Goal: Communication & Community: Participate in discussion

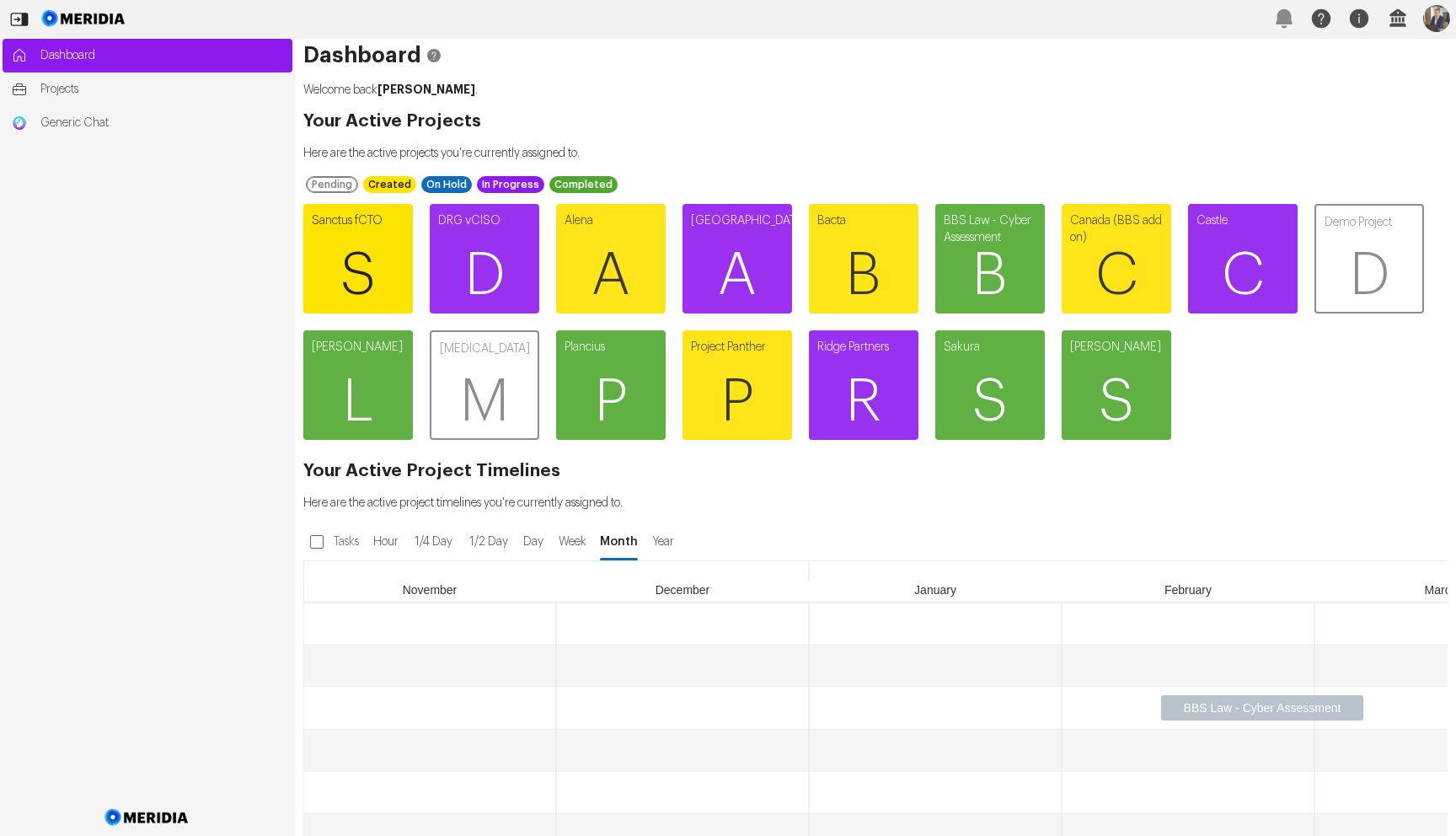
click at [329, 260] on span "S" at bounding box center [358, 276] width 110 height 101
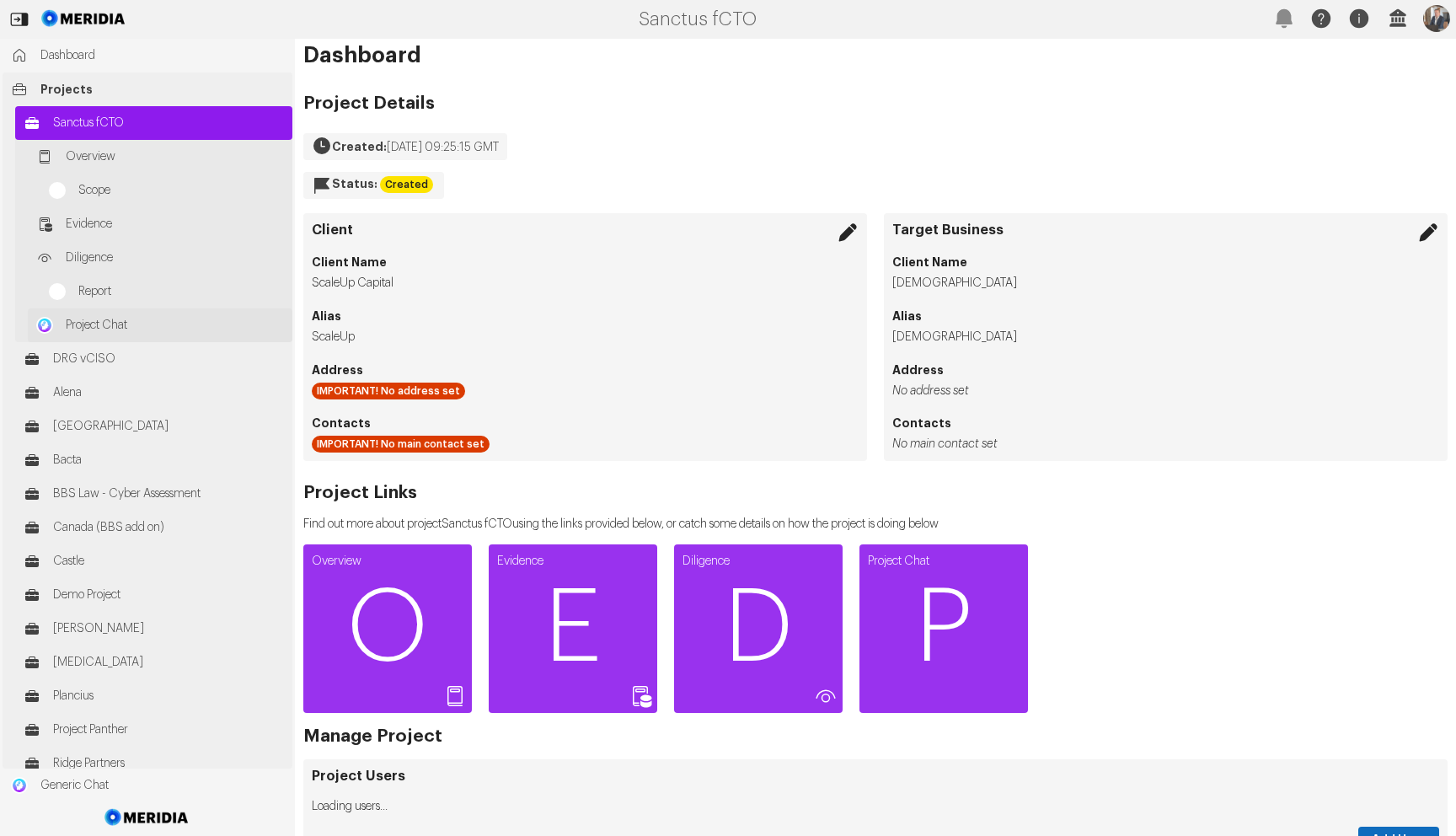
click at [132, 335] on link "Project Chat" at bounding box center [159, 325] width 264 height 34
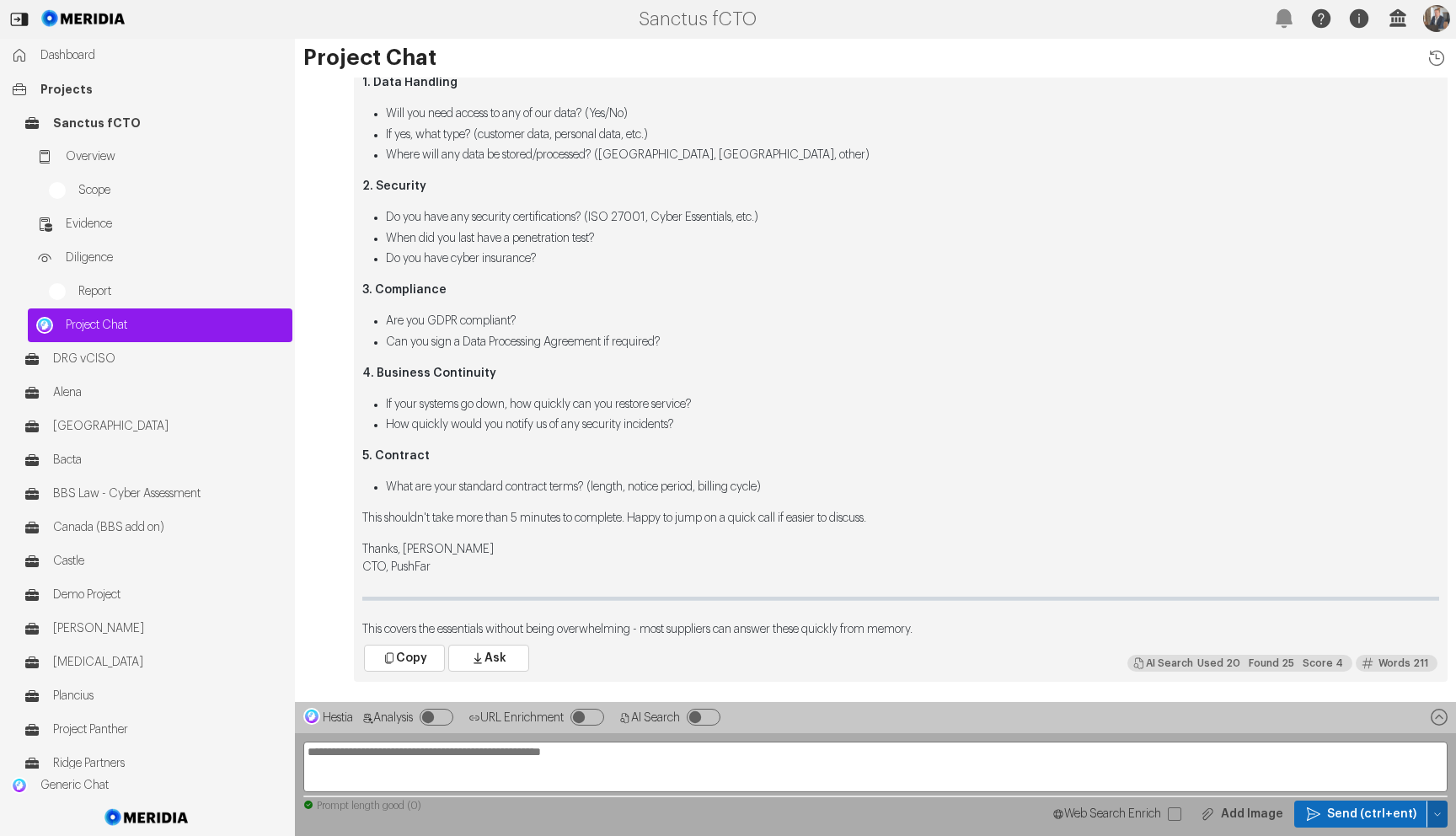
click at [1437, 811] on icon "button" at bounding box center [1437, 813] width 10 height 10
drag, startPoint x: 1372, startPoint y: 672, endPoint x: 1071, endPoint y: 692, distance: 301.7
click at [1372, 672] on span "Clear Chat Sesssion" at bounding box center [1368, 667] width 128 height 17
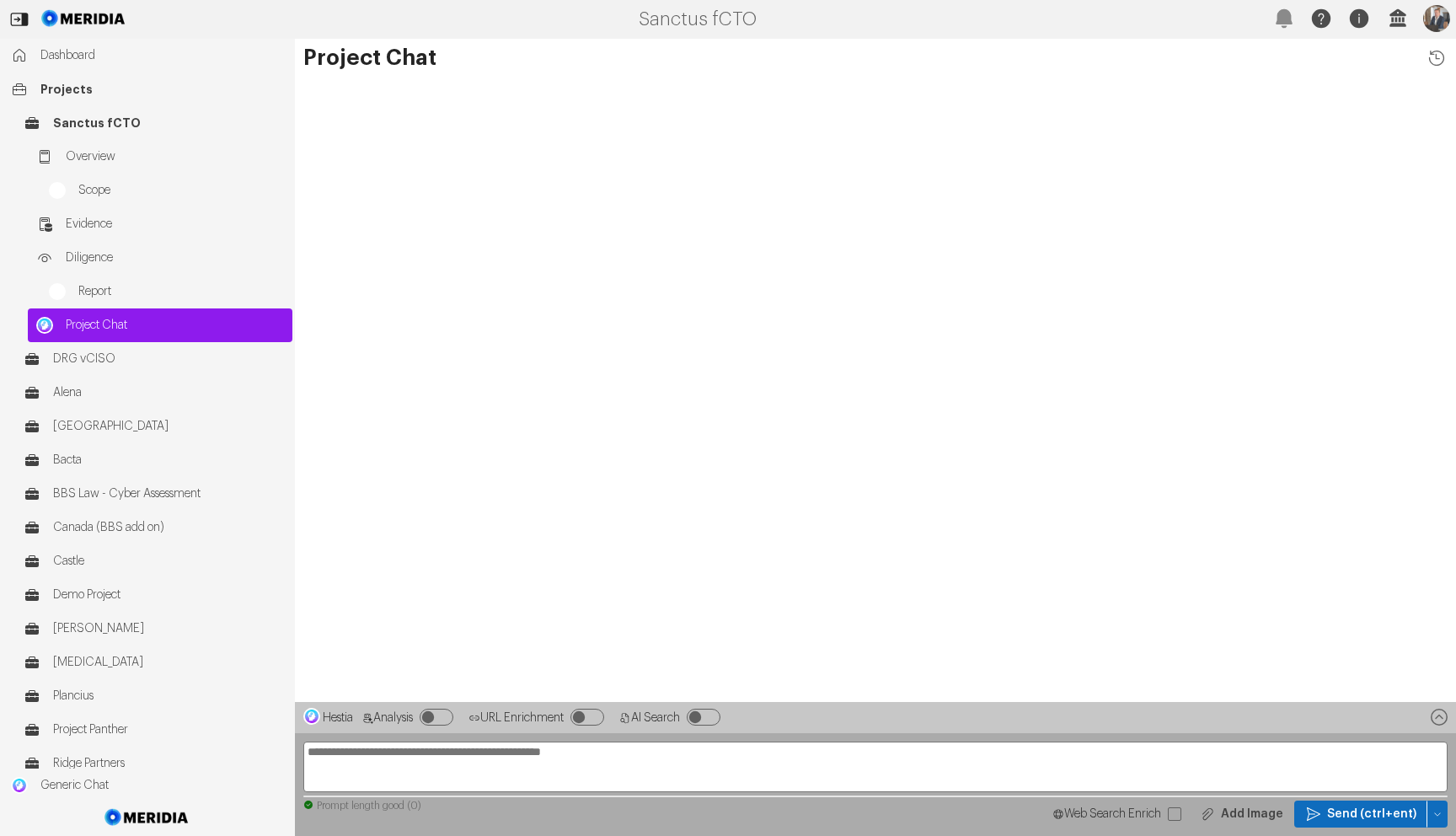
click at [684, 756] on textarea at bounding box center [875, 766] width 1144 height 50
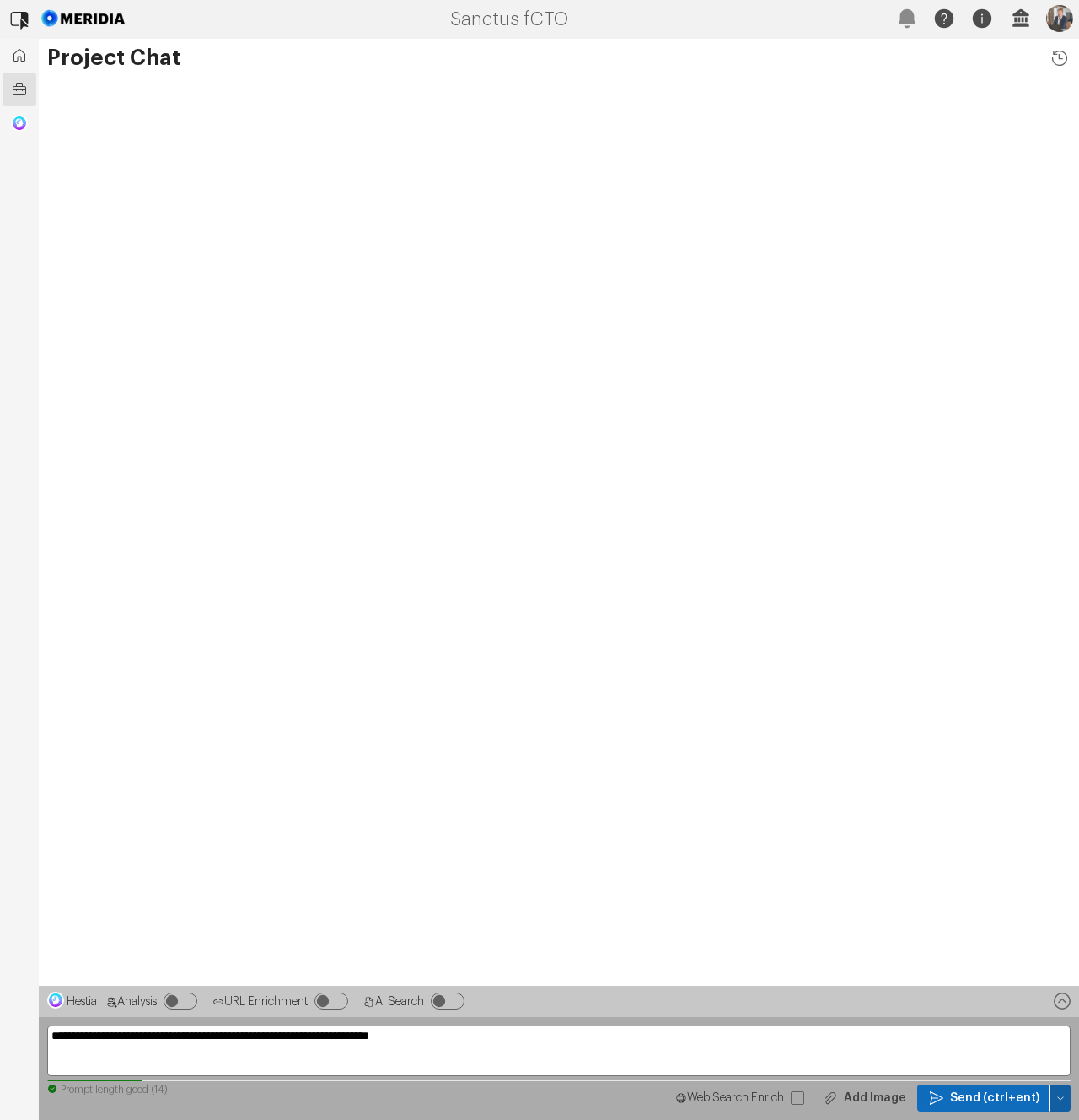
type textarea "**********"
click at [1064, 836] on button "button" at bounding box center [1060, 1098] width 20 height 27
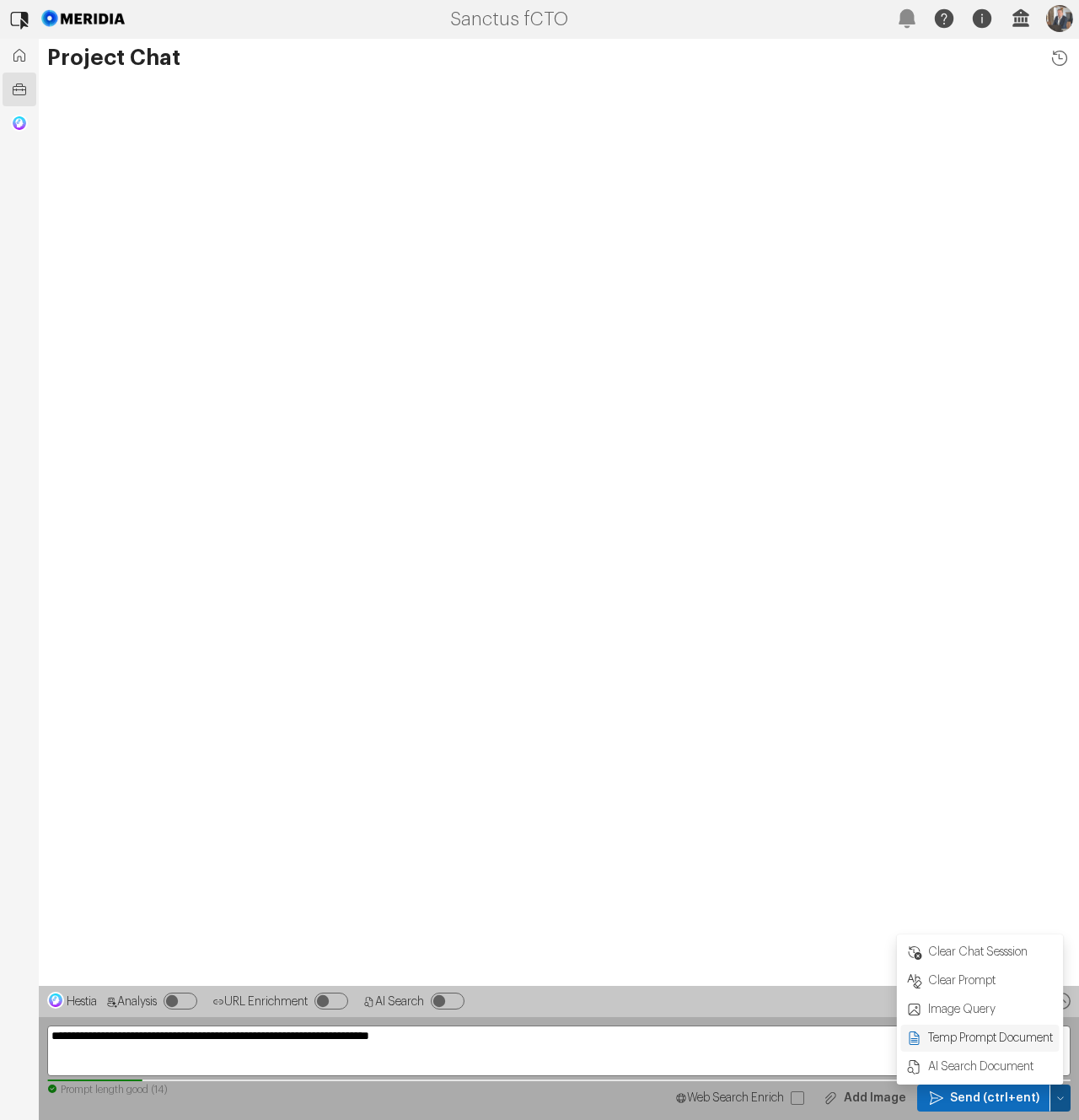
click at [999, 836] on span "Temp Prompt Document + 0" at bounding box center [991, 1038] width 128 height 17
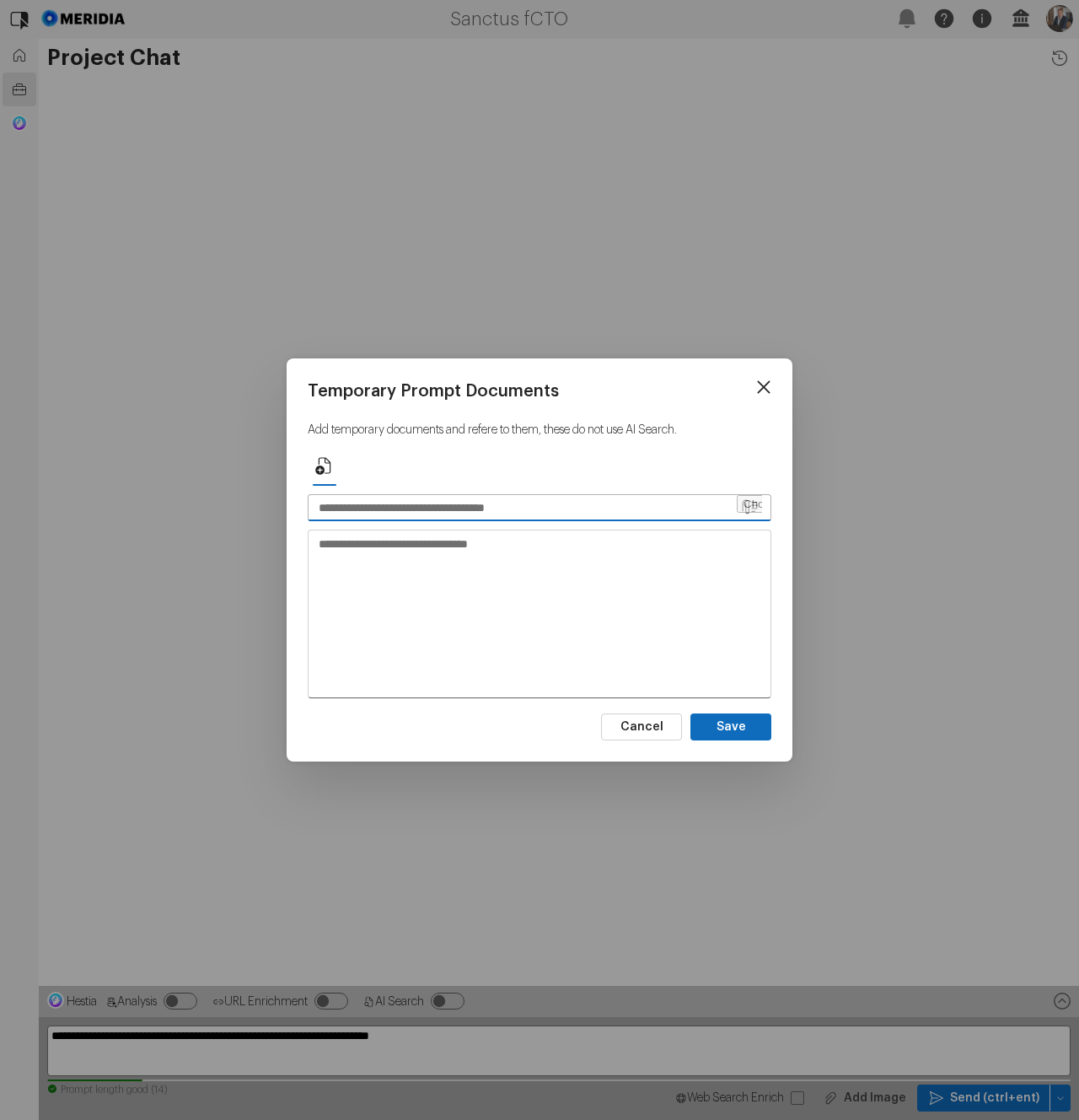
click at [422, 517] on input "text" at bounding box center [522, 508] width 426 height 26
type input "**********"
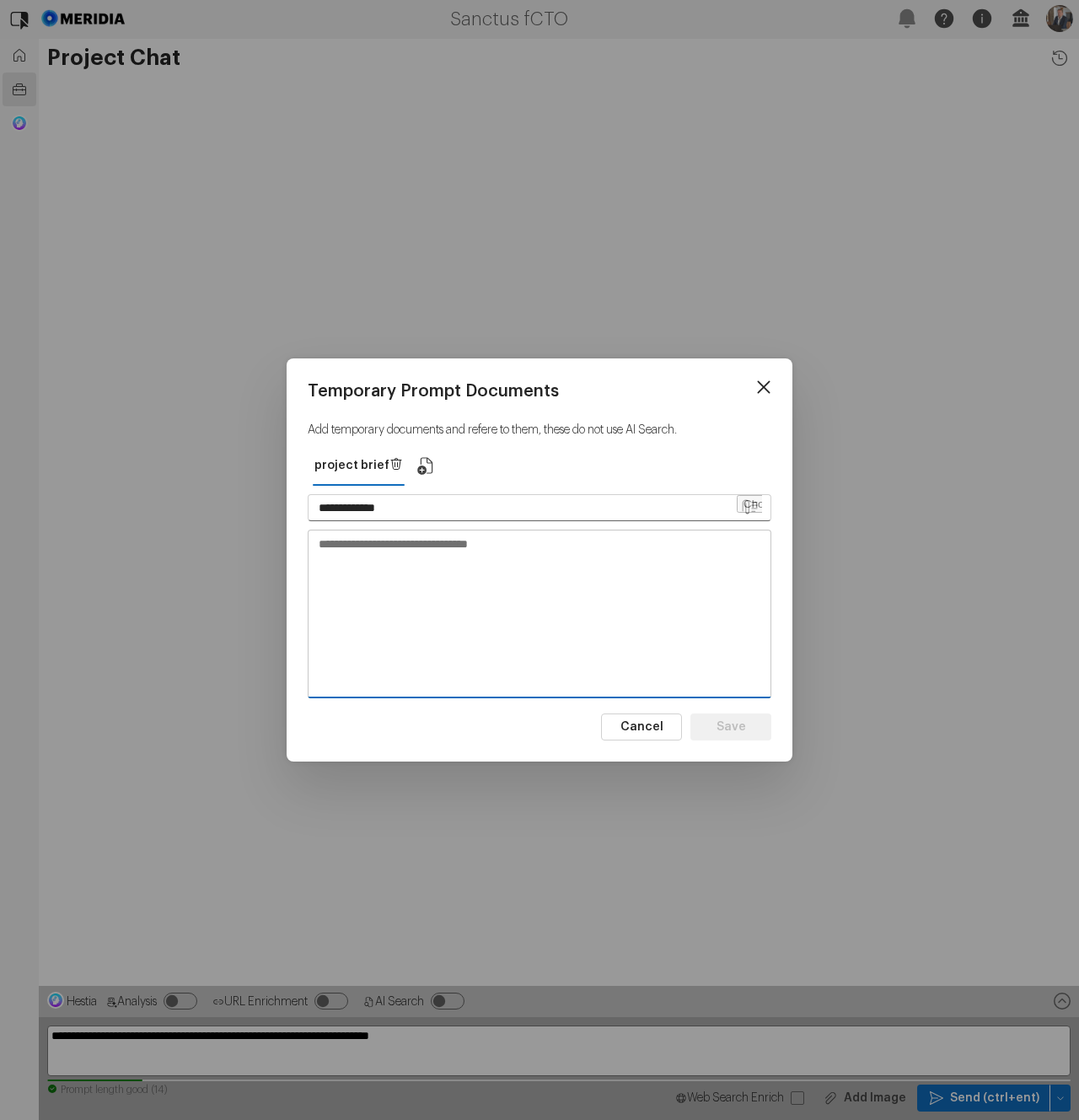
click at [471, 606] on textarea at bounding box center [540, 613] width 462 height 165
paste textarea "**********"
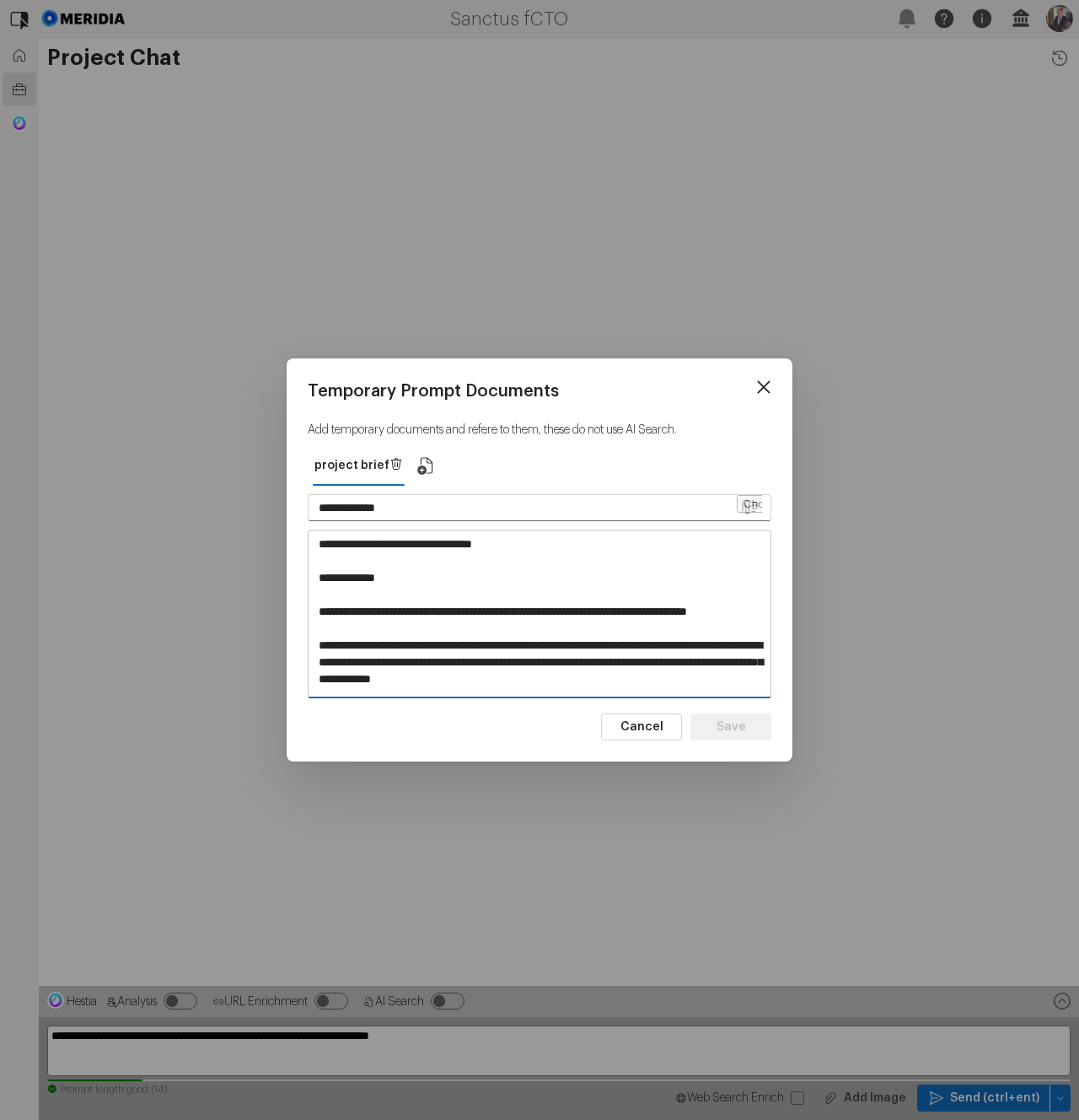
scroll to position [613, 0]
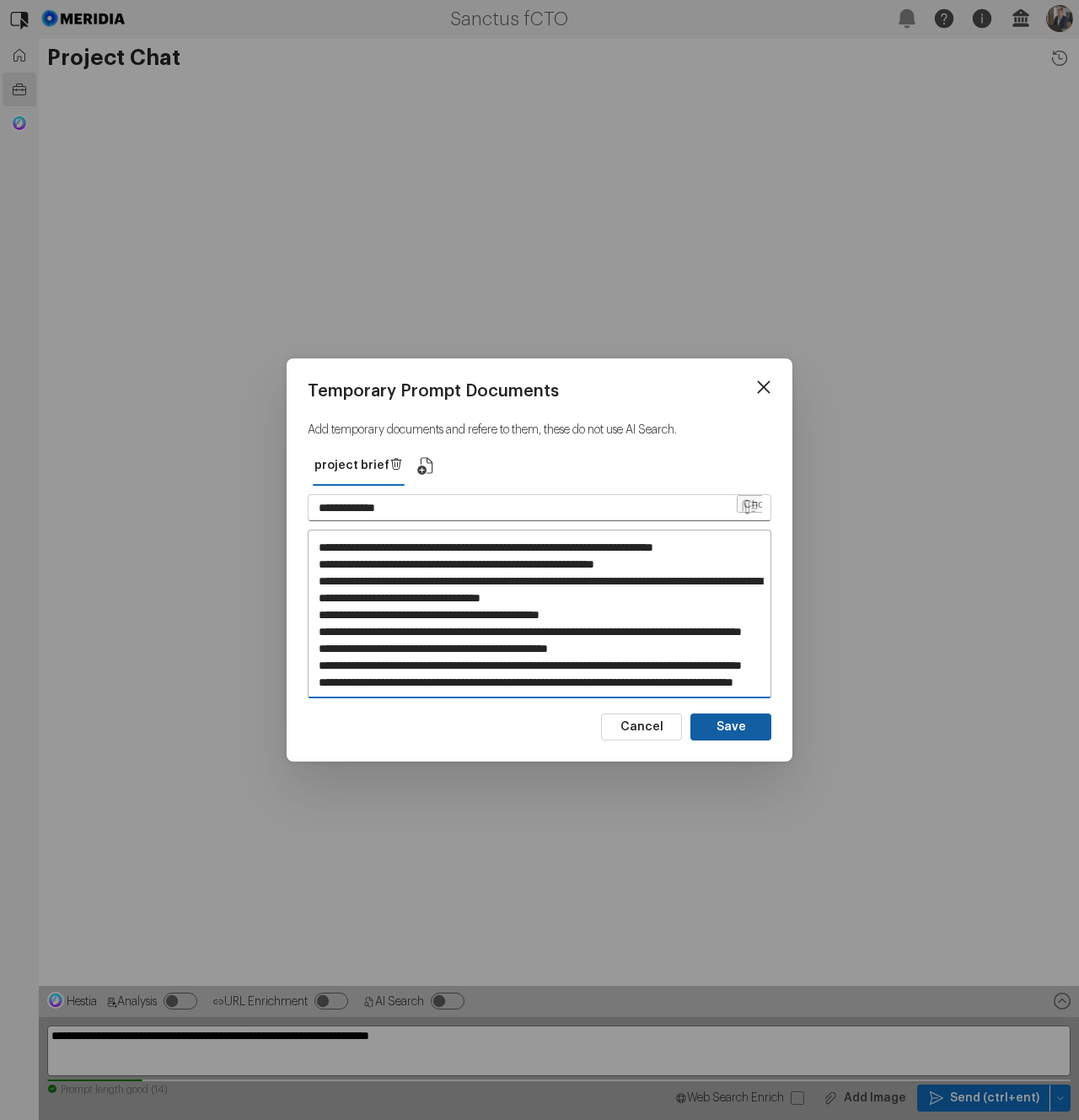
type textarea "**********"
drag, startPoint x: 731, startPoint y: 722, endPoint x: 738, endPoint y: 733, distance: 13.0
click at [731, 722] on button "Save" at bounding box center [731, 726] width 81 height 27
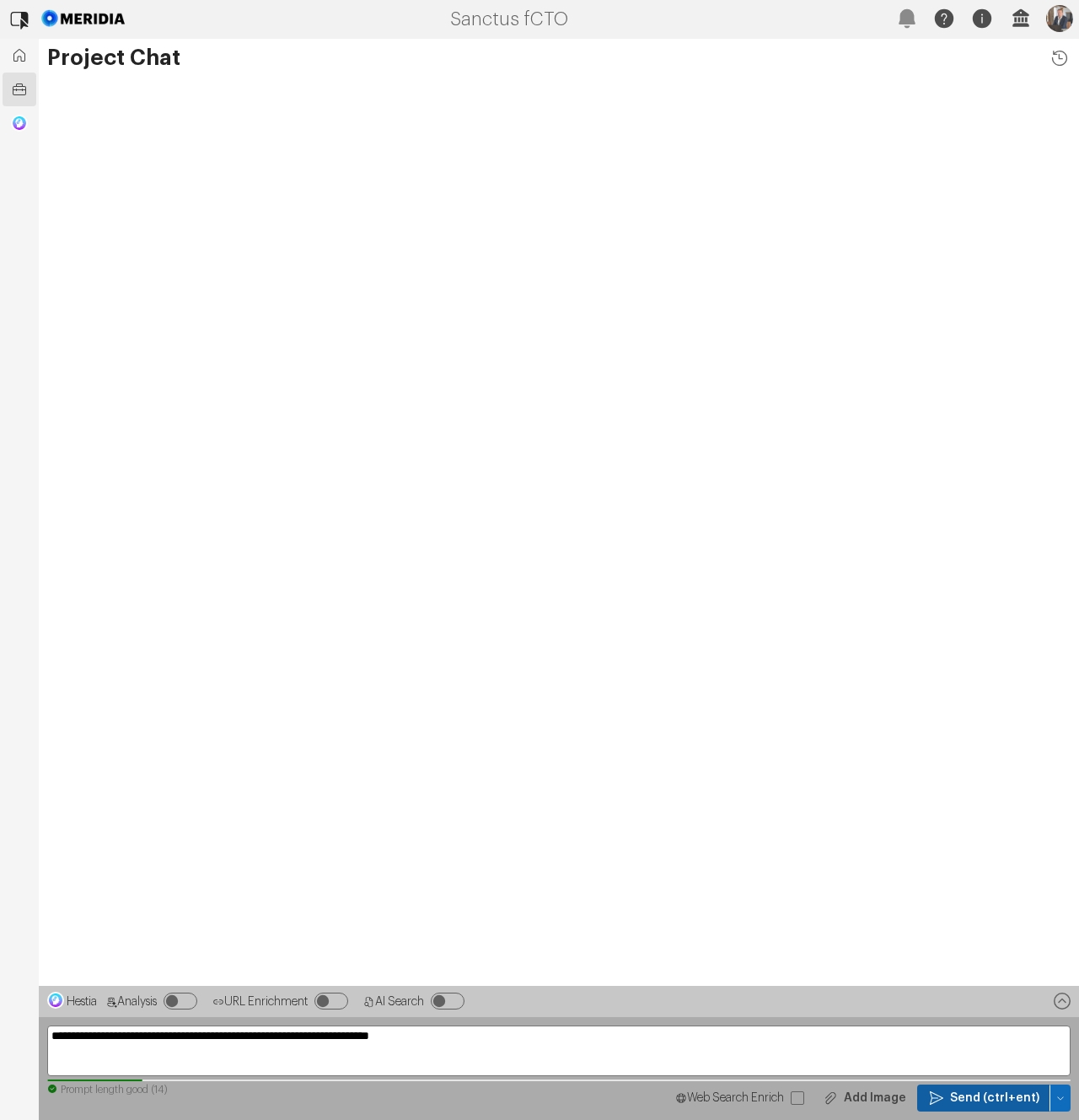
drag, startPoint x: 972, startPoint y: 1094, endPoint x: 905, endPoint y: 981, distance: 131.4
click at [971, 836] on span "Send (ctrl+ent)" at bounding box center [994, 1098] width 89 height 17
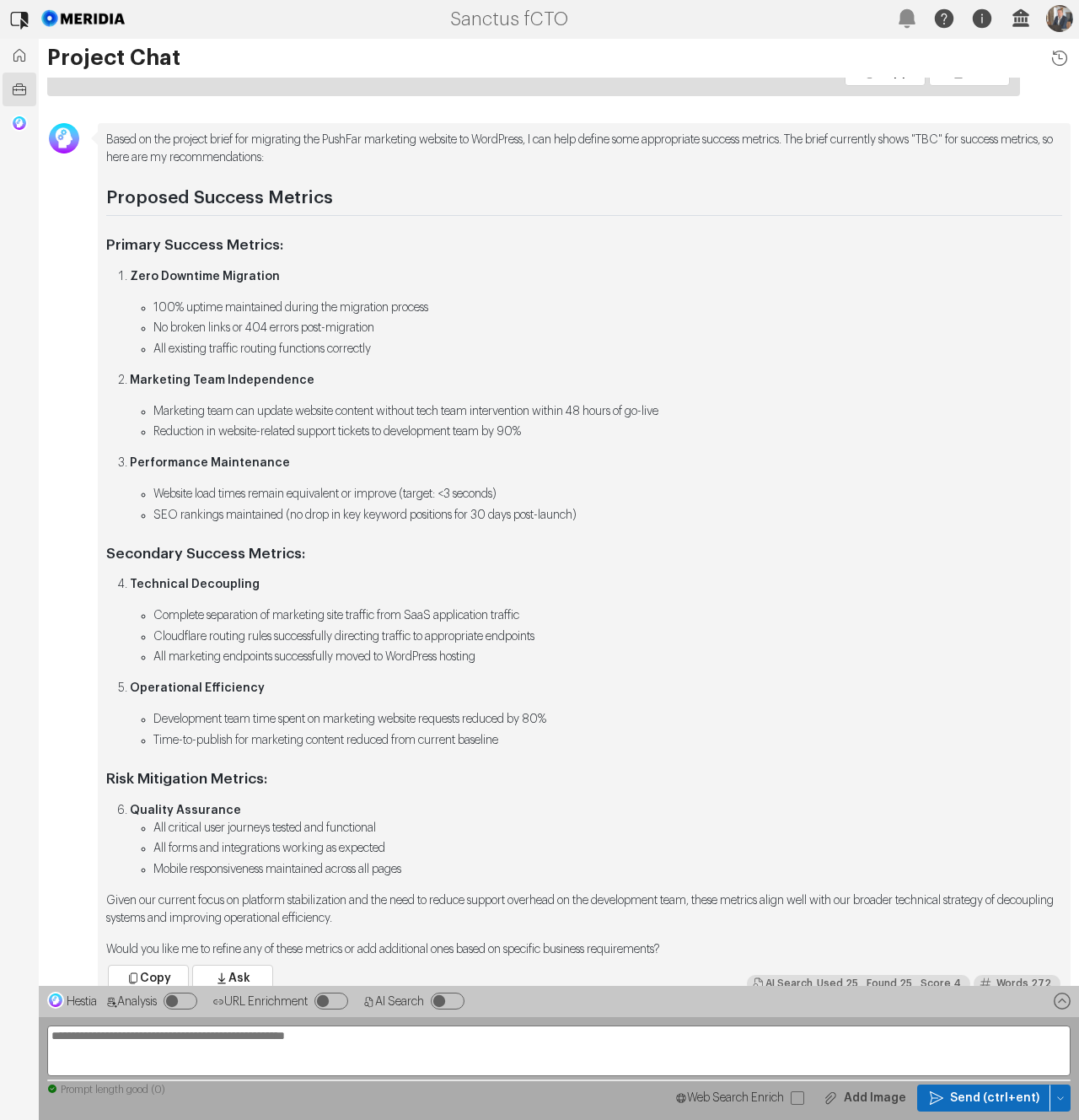
scroll to position [0, 0]
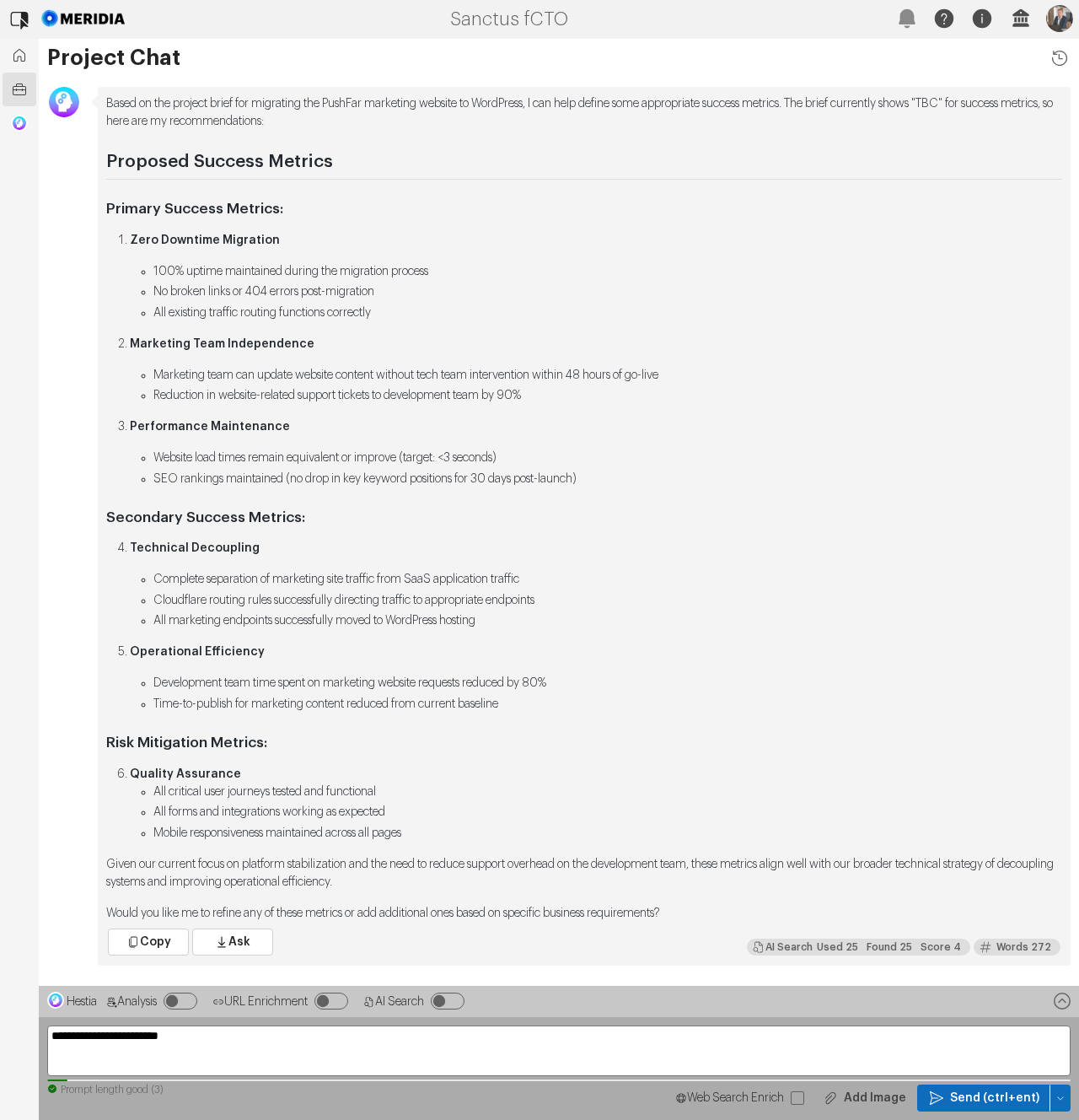
type textarea "**********"
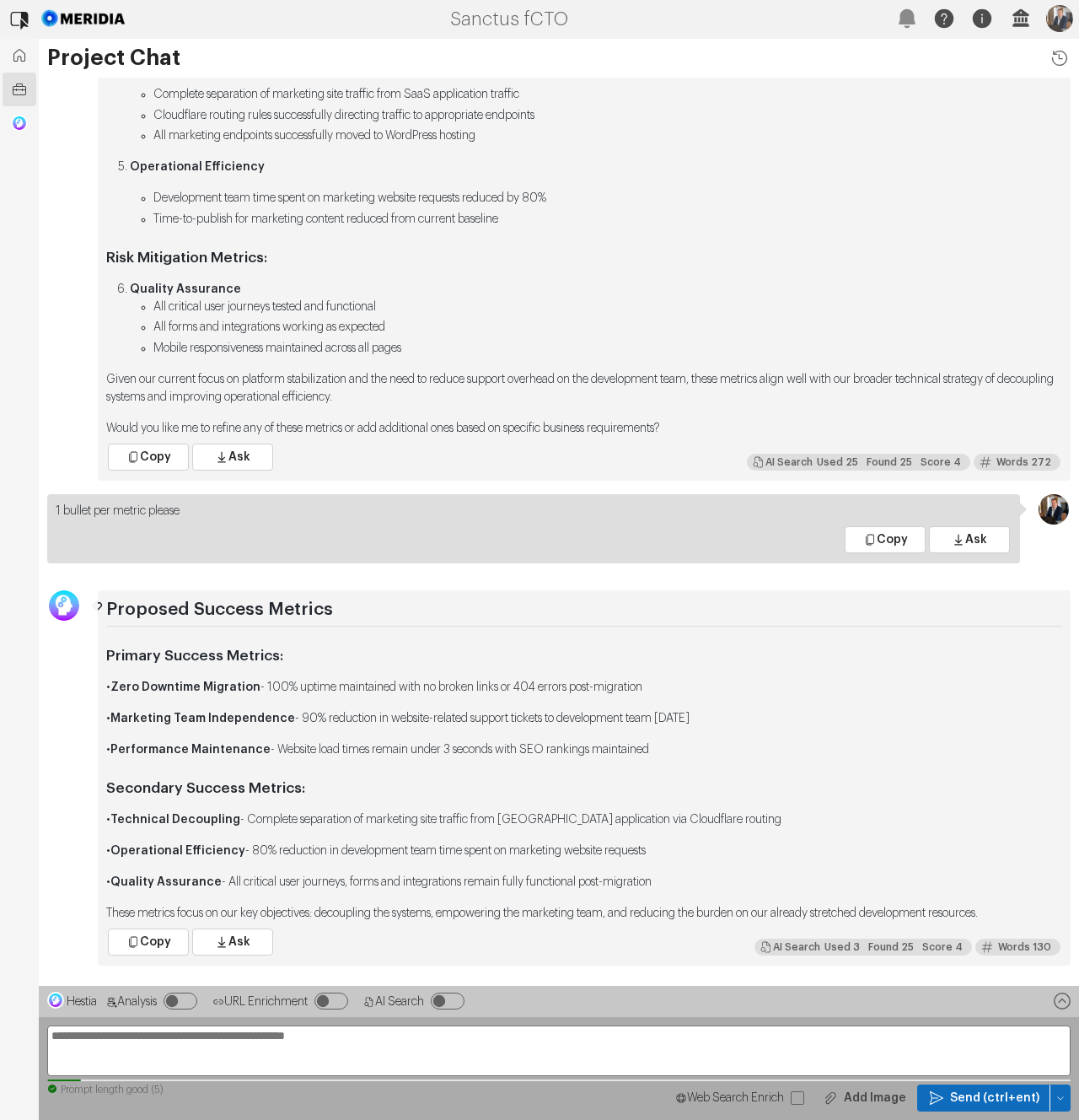
click at [343, 625] on h2 "Proposed Success Metrics" at bounding box center [584, 613] width 956 height 28
drag, startPoint x: 660, startPoint y: 751, endPoint x: 96, endPoint y: 686, distance: 567.7
click at [96, 686] on div "Proposed Success Metrics Primary Success Metrics: • Zero Downtime Migration - 1…" at bounding box center [559, 778] width 1040 height 375
copy div "• Zero Downtime Migration - 100% uptime maintained with no broken links or 404 …"
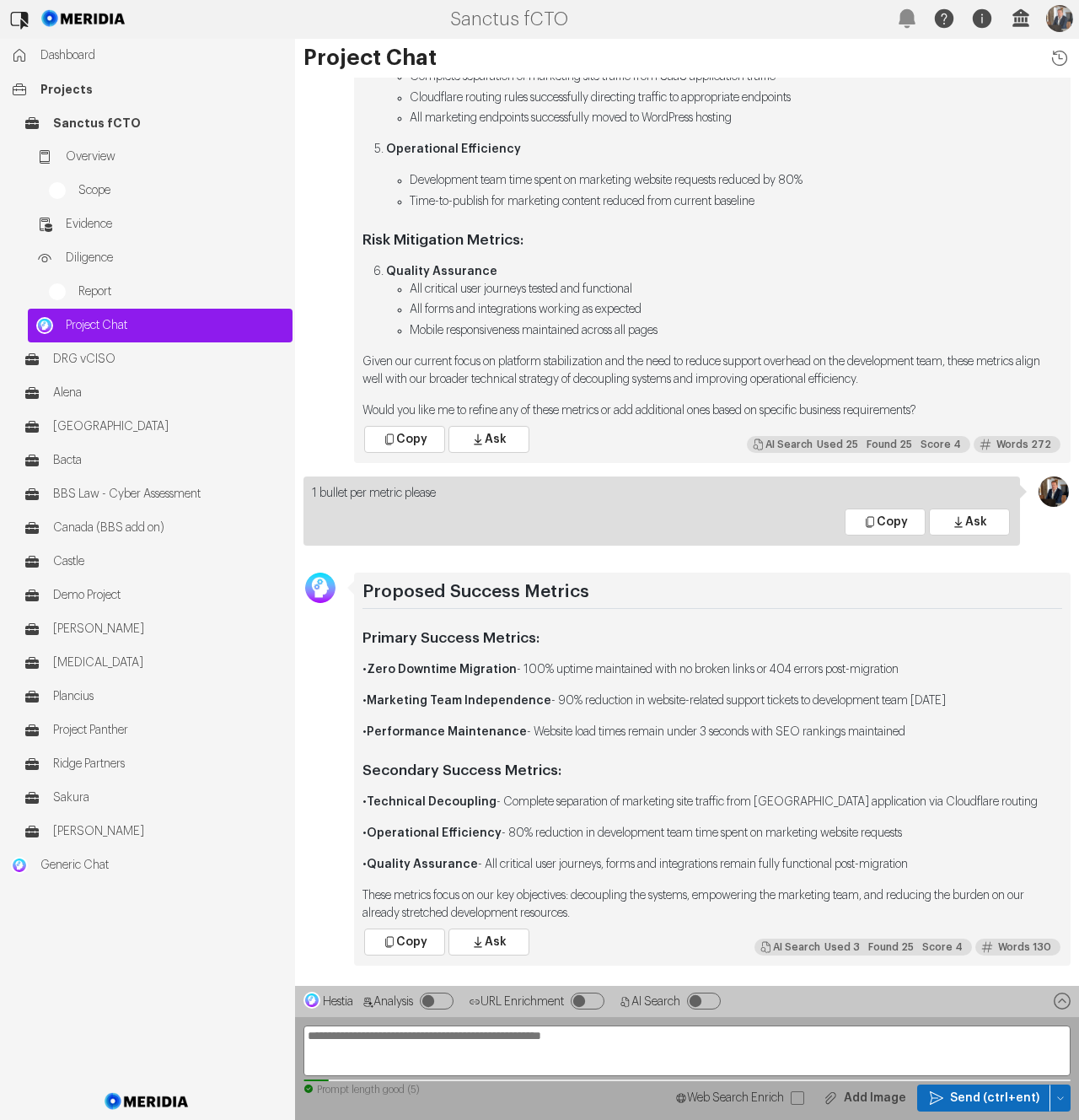
drag, startPoint x: 846, startPoint y: 863, endPoint x: 348, endPoint y: 809, distance: 500.9
click at [348, 809] on div "Proposed Success Metrics Primary Success Metrics: • Zero Downtime Migration - 1…" at bounding box center [687, 769] width 784 height 393
copy div "• Technical Decoupling - Complete separation of marketing site traffic from [GE…"
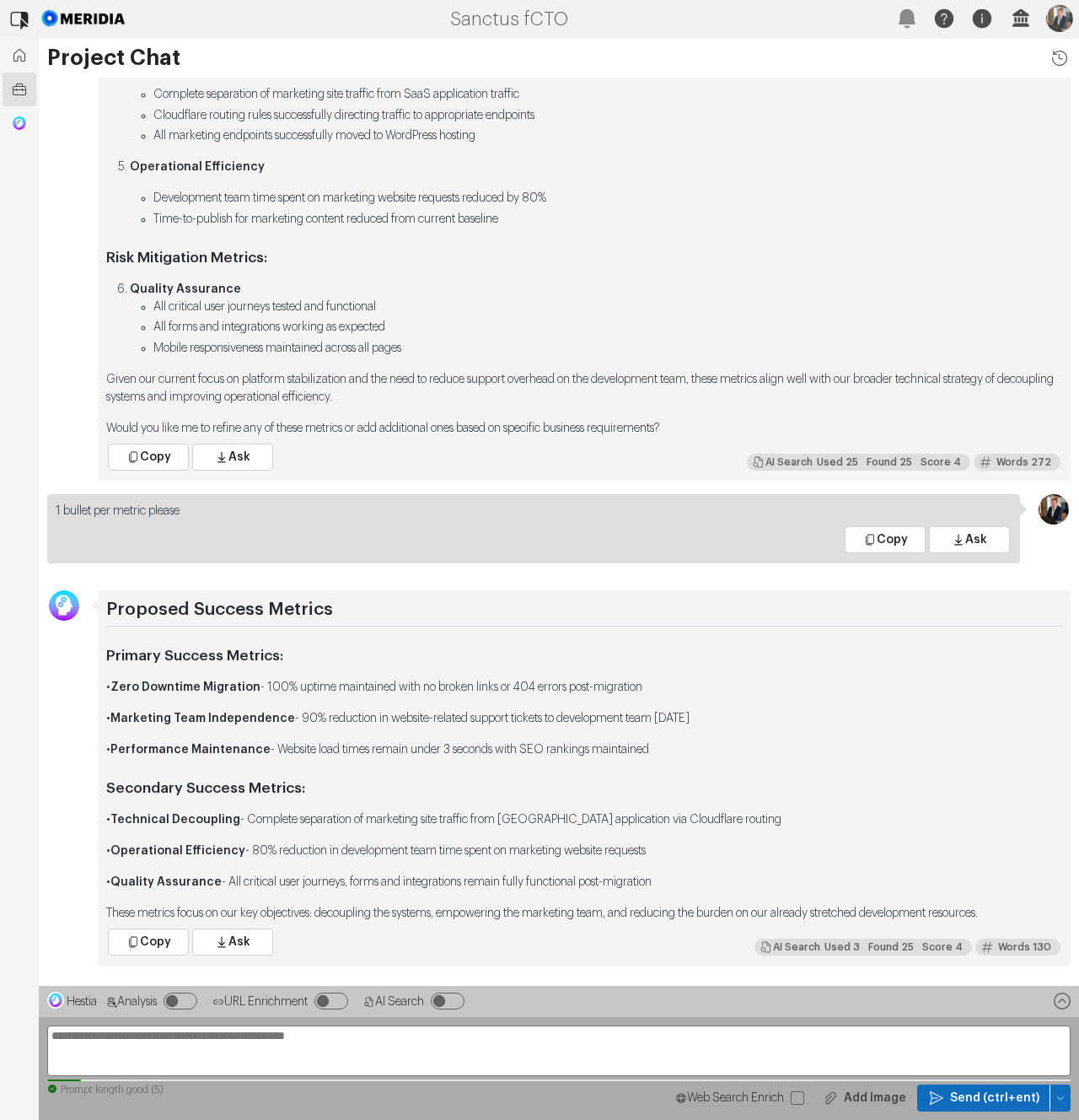
click at [589, 507] on p "1 bullet per metric please" at bounding box center [533, 511] width 956 height 18
